Goal: Task Accomplishment & Management: Manage account settings

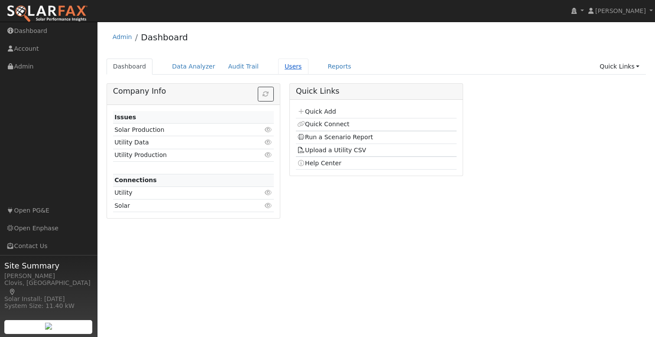
click at [278, 71] on link "Users" at bounding box center [293, 66] width 30 height 16
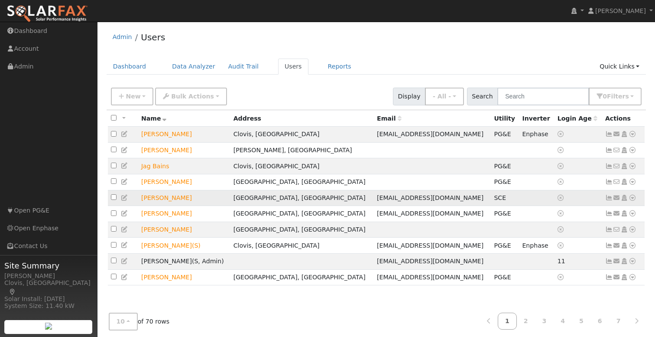
click at [632, 199] on icon at bounding box center [633, 198] width 8 height 6
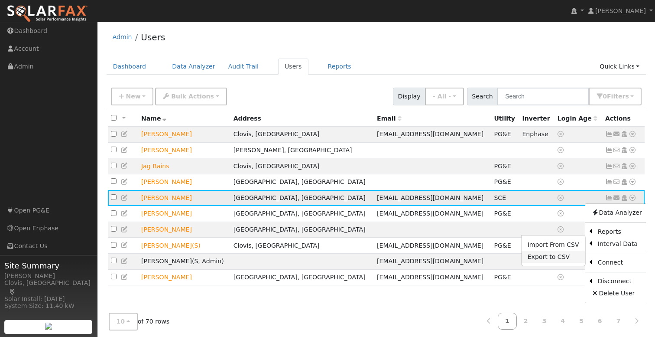
click at [563, 259] on link "Export to CSV" at bounding box center [554, 256] width 64 height 12
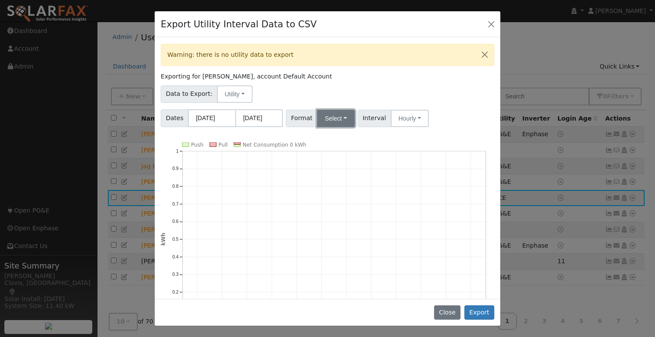
click at [339, 119] on button "Select" at bounding box center [336, 118] width 38 height 17
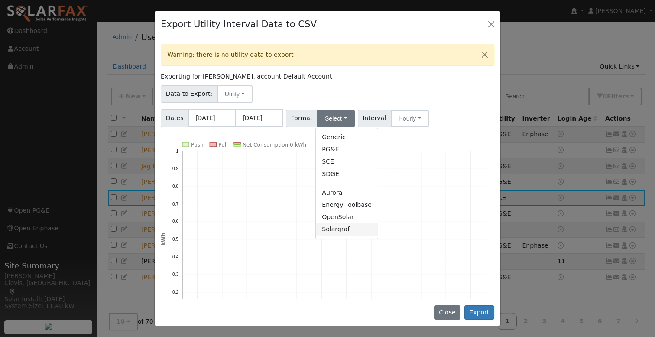
click at [345, 230] on link "Solargraf" at bounding box center [347, 229] width 62 height 12
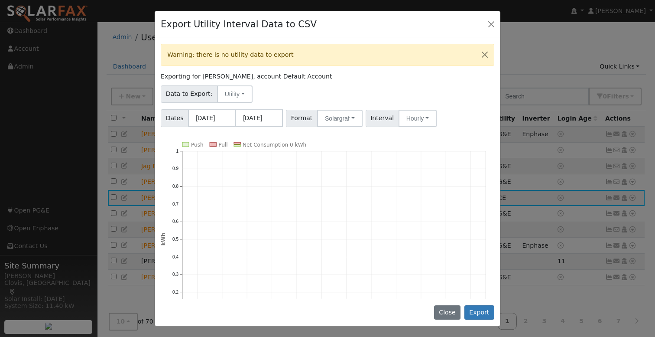
click at [352, 93] on div "Data to Export: Utility Utility Solar" at bounding box center [327, 92] width 337 height 20
click at [483, 23] on div "Export Utility Interval Data to CSV" at bounding box center [328, 24] width 346 height 26
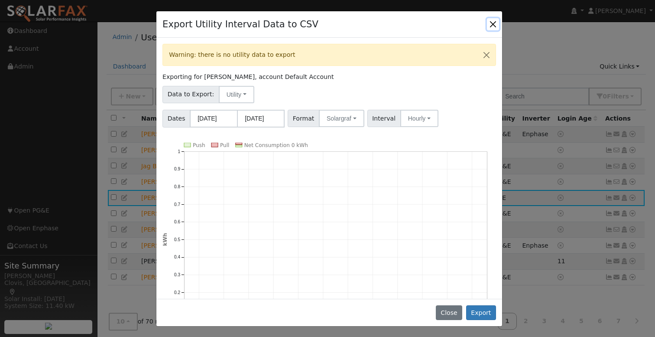
click at [490, 23] on button "Close" at bounding box center [493, 24] width 12 height 12
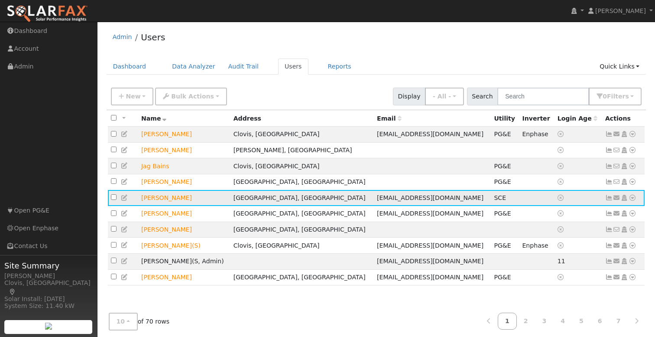
click at [632, 200] on icon at bounding box center [633, 198] width 8 height 6
click at [425, 325] on div "10 10 25 50 100 of 70 rows 1 2 3 4 5 6 7" at bounding box center [377, 321] width 540 height 31
click at [632, 201] on icon at bounding box center [633, 198] width 8 height 6
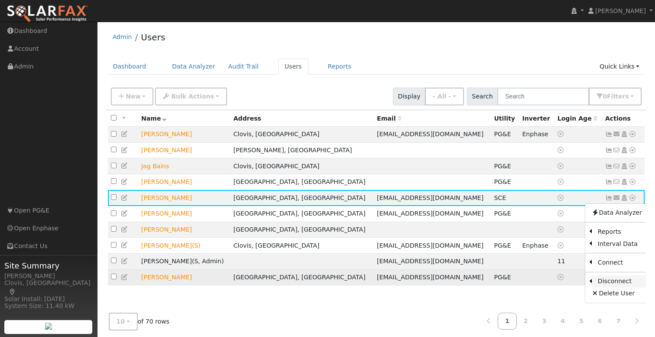
click at [607, 283] on link "Disconnect" at bounding box center [620, 281] width 56 height 12
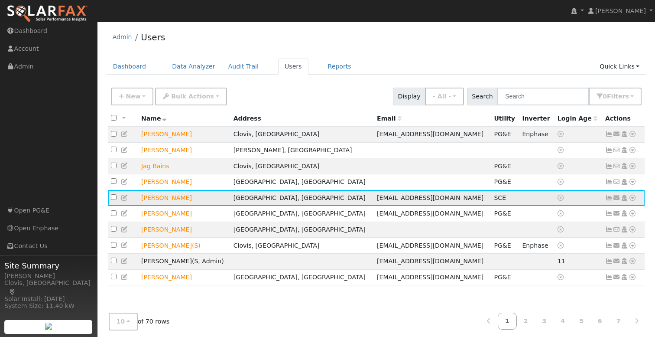
click at [634, 200] on icon at bounding box center [633, 198] width 8 height 6
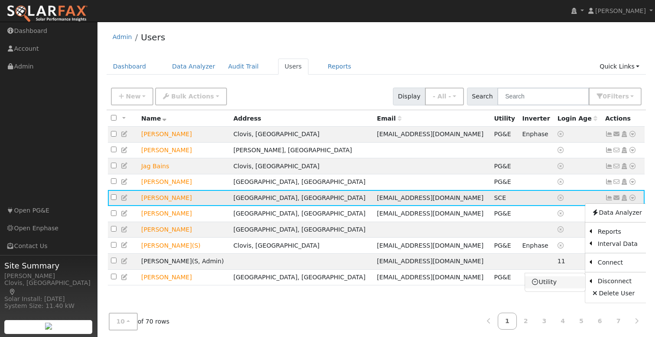
click at [564, 285] on link "Utility" at bounding box center [555, 282] width 60 height 12
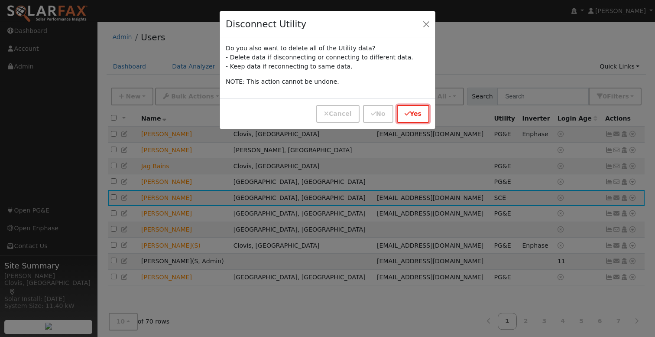
click at [411, 111] on button "Yes" at bounding box center [413, 114] width 32 height 18
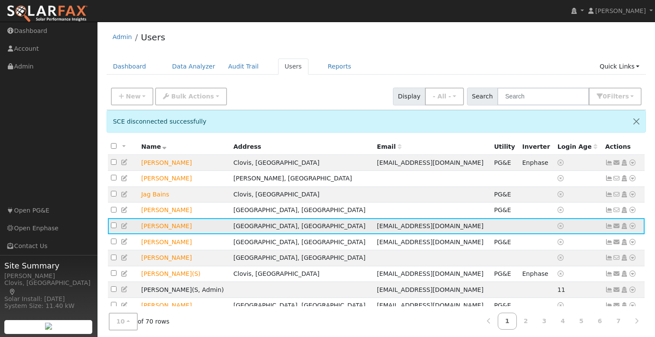
click at [634, 229] on icon at bounding box center [633, 226] width 8 height 6
click at [0, 0] on link "Utility" at bounding box center [0, 0] width 0 height 0
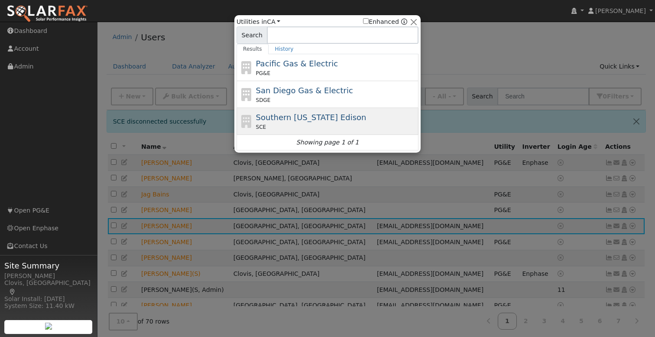
click at [308, 121] on span "Southern California Edison" at bounding box center [311, 117] width 110 height 9
